Goal: Navigation & Orientation: Find specific page/section

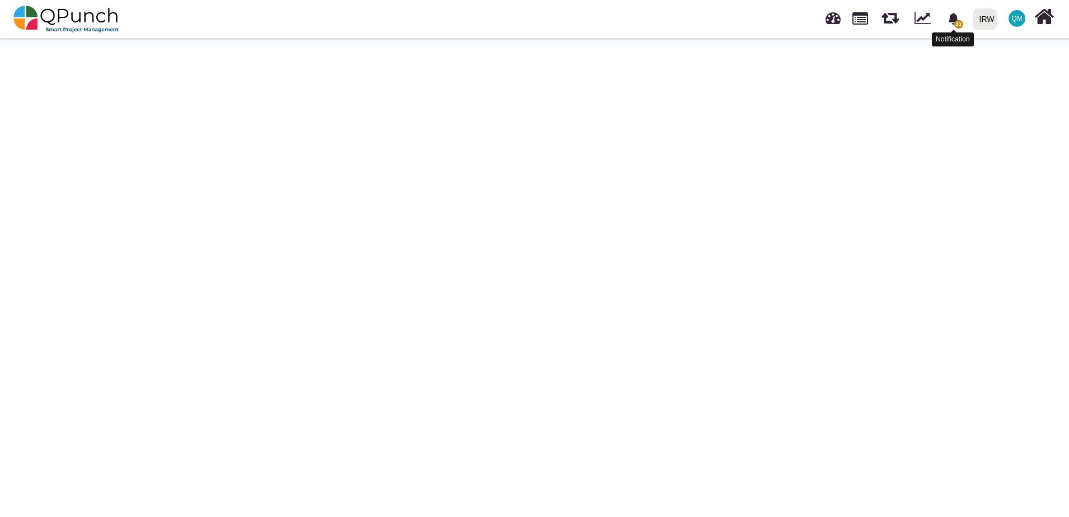
drag, startPoint x: 0, startPoint y: 0, endPoint x: 956, endPoint y: 20, distance: 956.3
click at [956, 20] on icon "bell fill" at bounding box center [953, 19] width 10 height 12
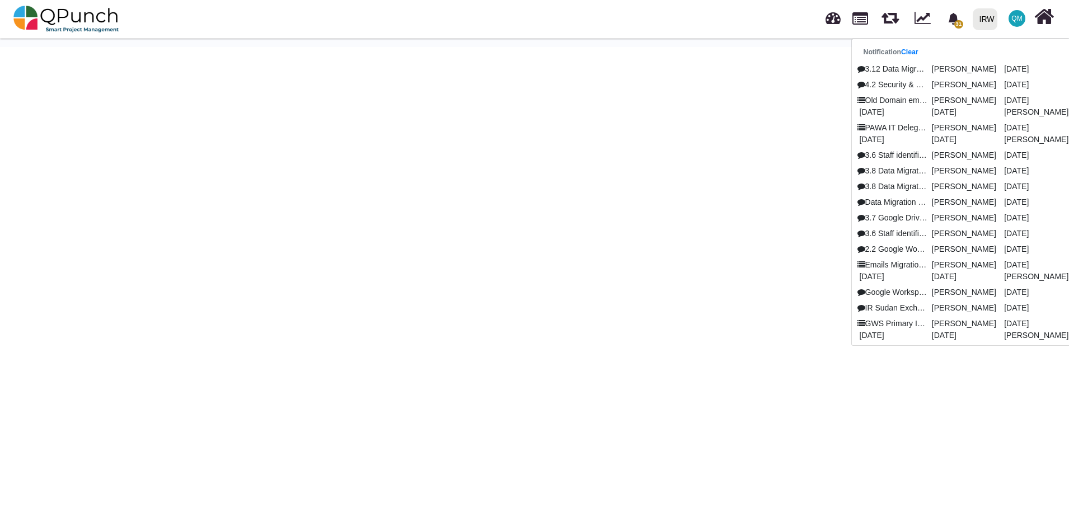
click at [778, 26] on div "31 Notification Clear 3.12 Data Migration from Exchange to Google W [PERSON_NAM…" at bounding box center [765, 19] width 582 height 37
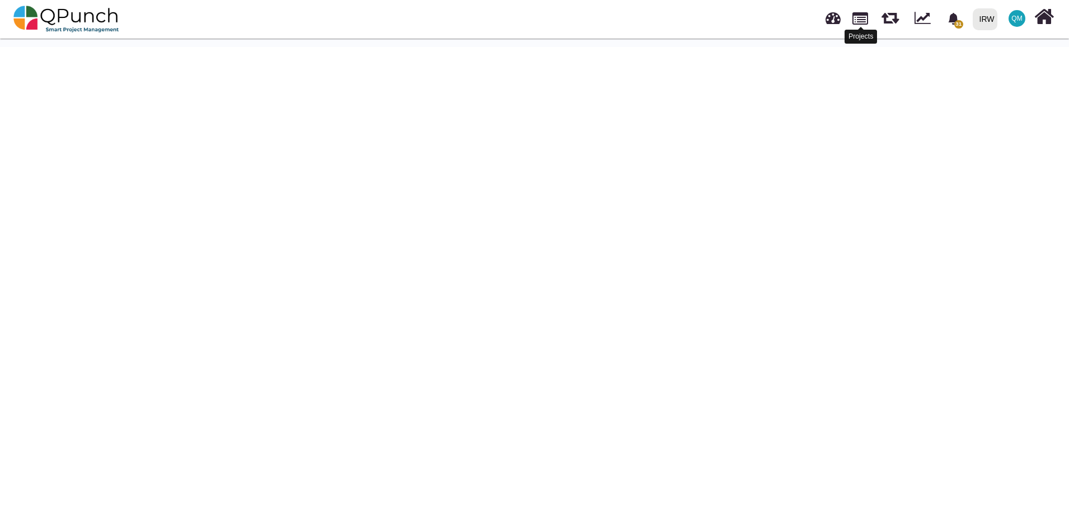
click at [861, 21] on link at bounding box center [861, 17] width 16 height 19
click at [430, 29] on nav "31 Notification Clear 3.12 Data Migration from Exchange to Google W [PERSON_NAM…" at bounding box center [534, 19] width 1069 height 39
click at [864, 19] on link at bounding box center [861, 17] width 16 height 19
click at [446, 22] on nav "31 Notification Clear 3.12 Data Migration from Exchange to Google W [PERSON_NAM…" at bounding box center [534, 19] width 1069 height 39
click at [862, 23] on link at bounding box center [861, 17] width 16 height 19
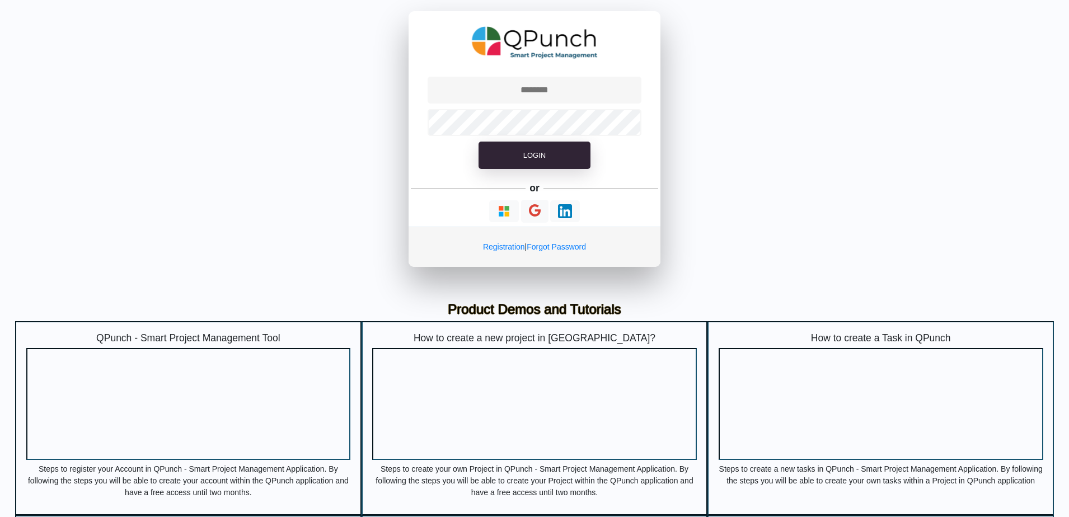
type input "**********"
